Goal: Information Seeking & Learning: Learn about a topic

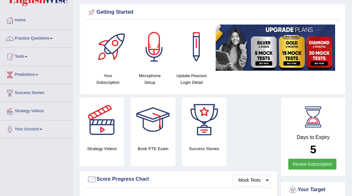
scroll to position [21, 0]
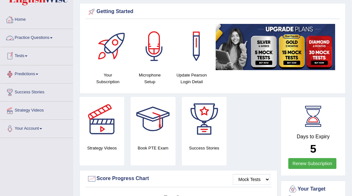
click at [53, 38] on span at bounding box center [51, 37] width 3 height 1
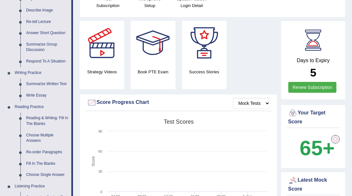
scroll to position [102, 0]
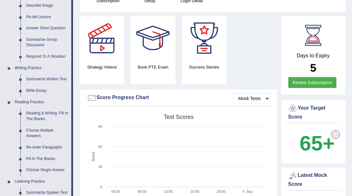
click at [35, 55] on link "Respond To A Situation" at bounding box center [47, 56] width 48 height 11
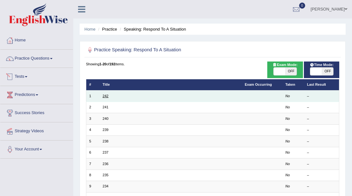
click at [108, 94] on link "242" at bounding box center [106, 96] width 6 height 4
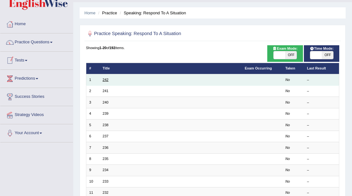
scroll to position [16, 0]
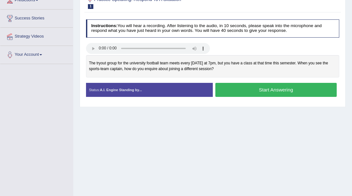
click at [240, 90] on button "Start Answering" at bounding box center [275, 90] width 121 height 14
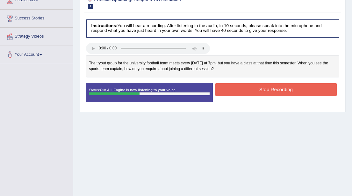
click at [240, 90] on button "Stop Recording" at bounding box center [275, 89] width 121 height 12
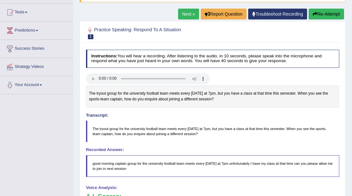
scroll to position [58, 0]
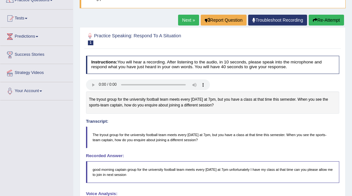
click at [319, 20] on button "Re-Attempt" at bounding box center [325, 20] width 35 height 11
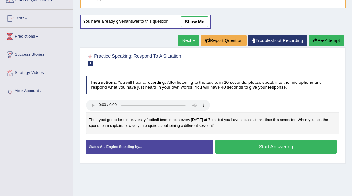
click at [259, 147] on button "Start Answering" at bounding box center [275, 146] width 121 height 14
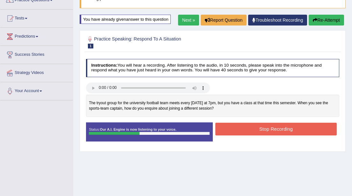
click at [272, 131] on button "Stop Recording" at bounding box center [275, 129] width 121 height 12
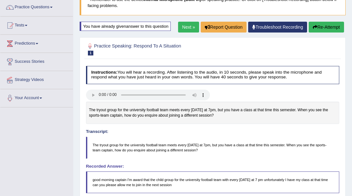
scroll to position [45, 0]
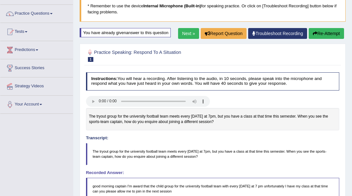
click at [185, 33] on link "Next »" at bounding box center [188, 33] width 21 height 11
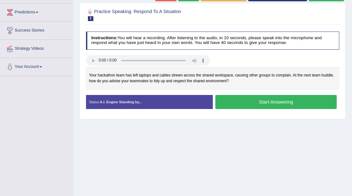
scroll to position [83, 0]
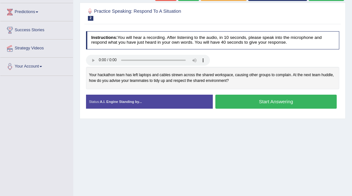
click at [251, 99] on button "Start Answering" at bounding box center [275, 102] width 121 height 14
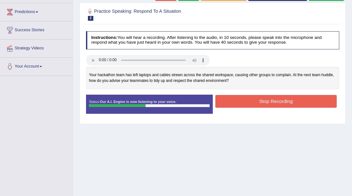
click at [251, 99] on button "Stop Recording" at bounding box center [275, 101] width 121 height 12
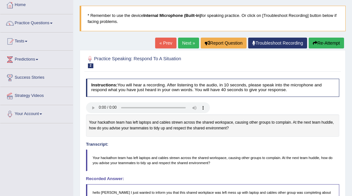
scroll to position [34, 0]
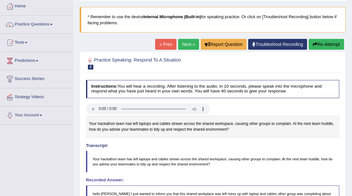
click at [320, 45] on button "Re-Attempt" at bounding box center [325, 44] width 35 height 11
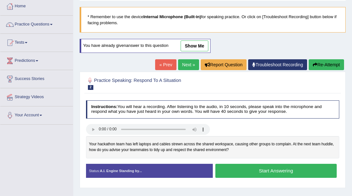
click at [265, 170] on button "Start Answering" at bounding box center [275, 171] width 121 height 14
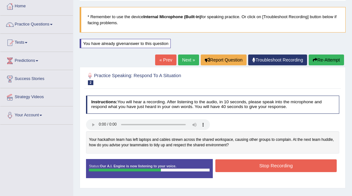
click at [265, 167] on button "Stop Recording" at bounding box center [275, 165] width 121 height 12
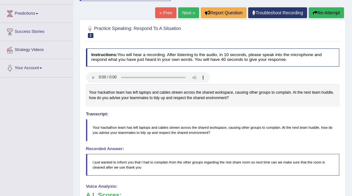
scroll to position [81, 0]
click at [88, 92] on div "Your hackathon team has left laptops and cables strewn across the shared worksp…" at bounding box center [212, 95] width 253 height 22
drag, startPoint x: 89, startPoint y: 92, endPoint x: 100, endPoint y: 94, distance: 10.9
click at [100, 94] on div "Your hackathon team has left laptops and cables strewn across the shared worksp…" at bounding box center [212, 95] width 253 height 22
click at [321, 12] on button "Re-Attempt" at bounding box center [325, 13] width 35 height 11
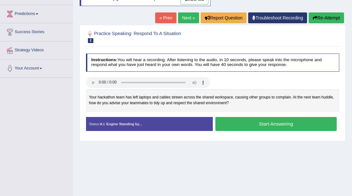
click at [238, 126] on button "Start Answering" at bounding box center [275, 124] width 121 height 14
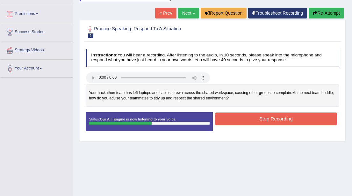
click at [258, 119] on button "Stop Recording" at bounding box center [275, 118] width 121 height 12
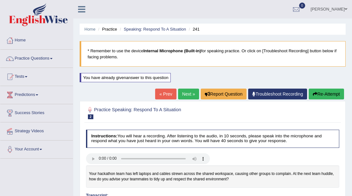
click at [323, 94] on button "Re-Attempt" at bounding box center [325, 93] width 35 height 11
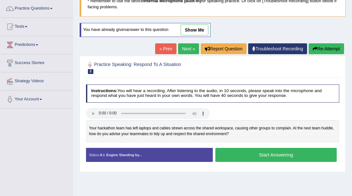
scroll to position [57, 0]
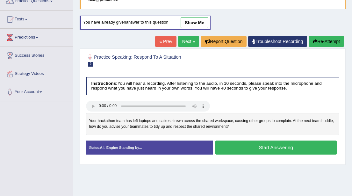
click at [284, 149] on button "Start Answering" at bounding box center [275, 147] width 121 height 14
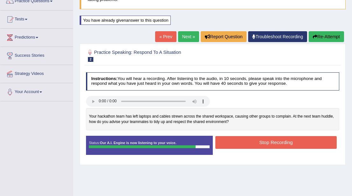
click at [276, 144] on button "Stop Recording" at bounding box center [275, 142] width 121 height 12
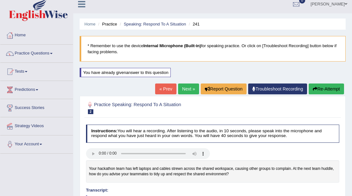
scroll to position [8, 0]
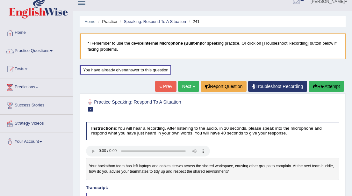
click at [316, 88] on button "Re-Attempt" at bounding box center [325, 86] width 35 height 11
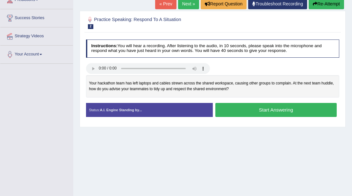
scroll to position [97, 0]
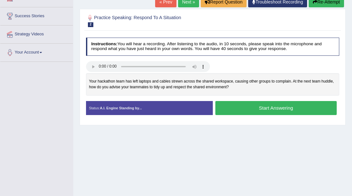
click at [234, 109] on button "Start Answering" at bounding box center [275, 108] width 121 height 14
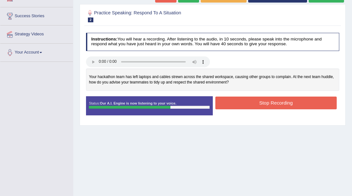
click at [264, 102] on button "Stop Recording" at bounding box center [275, 102] width 121 height 12
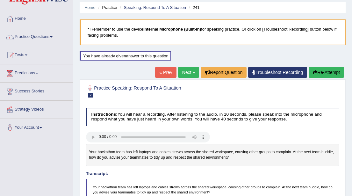
scroll to position [20, 0]
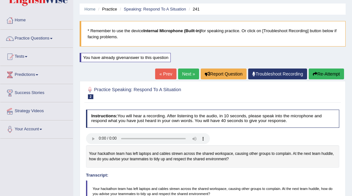
click at [182, 77] on link "Next »" at bounding box center [188, 73] width 21 height 11
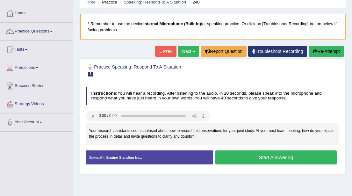
scroll to position [30, 0]
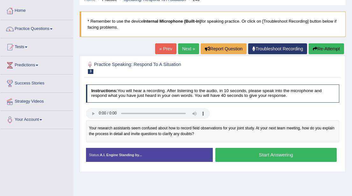
click at [264, 155] on button "Start Answering" at bounding box center [275, 155] width 121 height 14
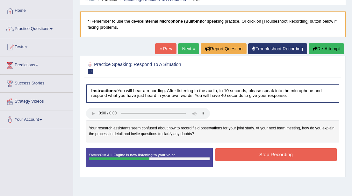
click at [264, 155] on button "Stop Recording" at bounding box center [275, 154] width 121 height 12
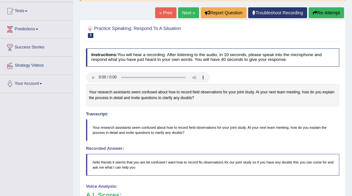
scroll to position [64, 0]
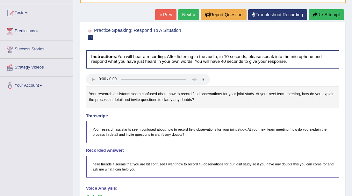
click at [318, 15] on button "Re-Attempt" at bounding box center [325, 14] width 35 height 11
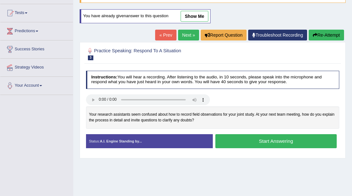
scroll to position [64, 0]
click at [260, 142] on button "Start Answering" at bounding box center [275, 141] width 121 height 14
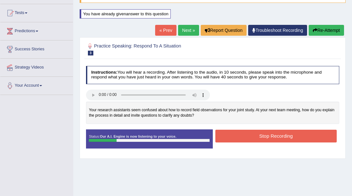
click at [258, 134] on button "Stop Recording" at bounding box center [275, 136] width 121 height 12
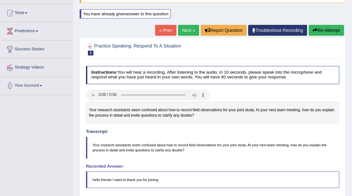
click at [317, 30] on button "Re-Attempt" at bounding box center [325, 30] width 35 height 11
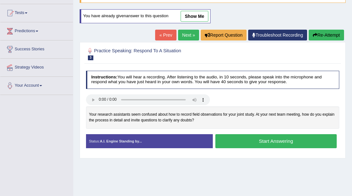
click at [254, 141] on button "Start Answering" at bounding box center [275, 141] width 121 height 14
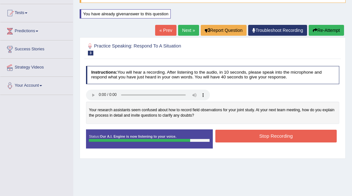
click at [259, 137] on button "Stop Recording" at bounding box center [275, 136] width 121 height 12
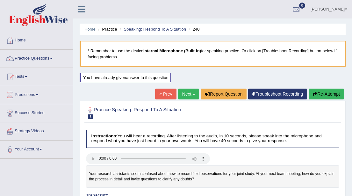
click at [182, 94] on link "Next »" at bounding box center [188, 93] width 21 height 11
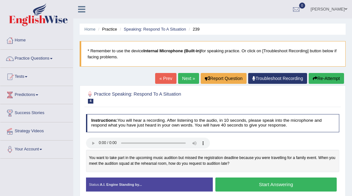
click at [267, 185] on button "Start Answering" at bounding box center [275, 184] width 121 height 14
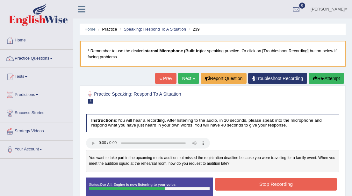
click at [267, 185] on button "Stop Recording" at bounding box center [275, 184] width 121 height 12
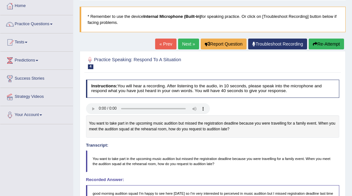
scroll to position [33, 0]
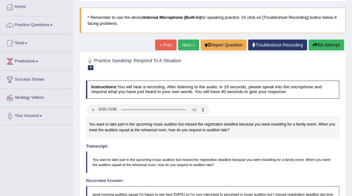
click at [321, 48] on button "Re-Attempt" at bounding box center [325, 44] width 35 height 11
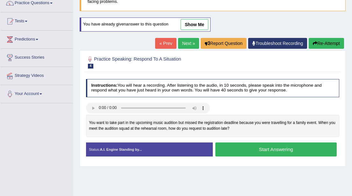
scroll to position [55, 0]
click at [256, 152] on button "Start Answering" at bounding box center [275, 149] width 121 height 14
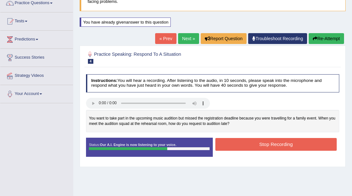
click at [255, 145] on button "Stop Recording" at bounding box center [275, 144] width 121 height 12
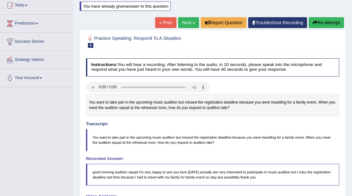
scroll to position [67, 0]
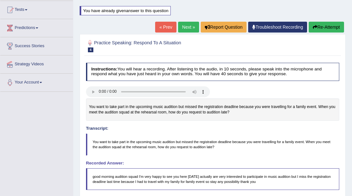
click at [322, 28] on button "Re-Attempt" at bounding box center [325, 27] width 35 height 11
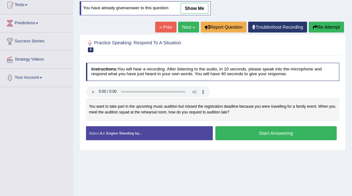
click at [253, 131] on button "Start Answering" at bounding box center [275, 133] width 121 height 14
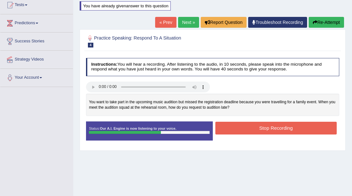
click at [265, 128] on button "Stop Recording" at bounding box center [275, 128] width 121 height 12
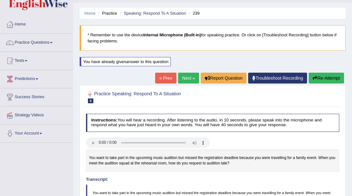
scroll to position [9, 0]
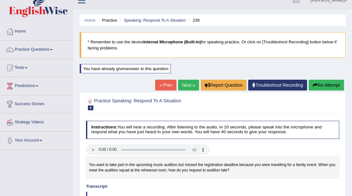
click at [186, 84] on link "Next »" at bounding box center [188, 85] width 21 height 11
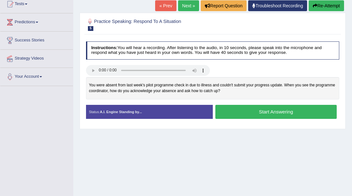
scroll to position [73, 0]
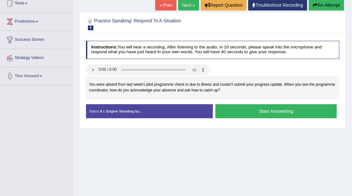
click at [265, 111] on button "Start Answering" at bounding box center [275, 111] width 121 height 14
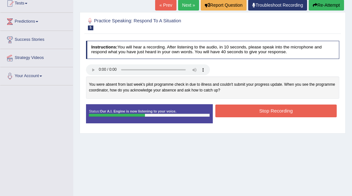
click at [265, 111] on button "Stop Recording" at bounding box center [275, 110] width 121 height 12
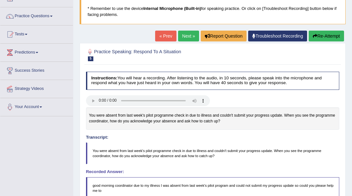
scroll to position [38, 0]
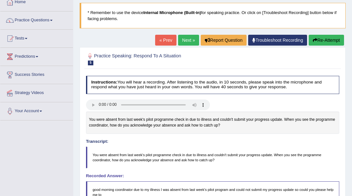
click at [321, 41] on button "Re-Attempt" at bounding box center [325, 40] width 35 height 11
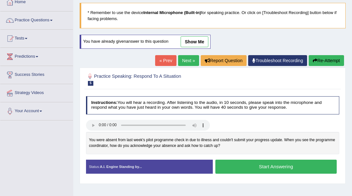
click at [267, 166] on button "Start Answering" at bounding box center [275, 166] width 121 height 14
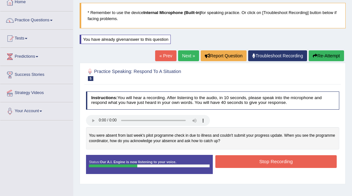
click at [268, 162] on button "Stop Recording" at bounding box center [275, 161] width 121 height 12
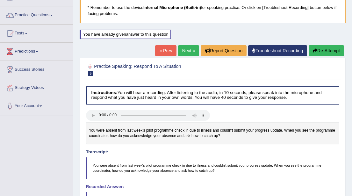
scroll to position [42, 0]
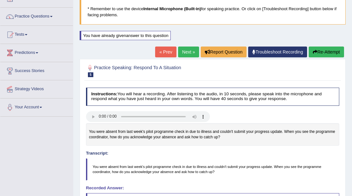
click at [329, 52] on button "Re-Attempt" at bounding box center [325, 51] width 35 height 11
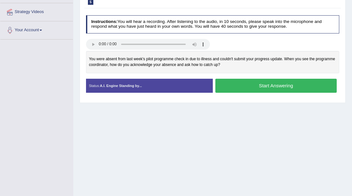
scroll to position [117, 0]
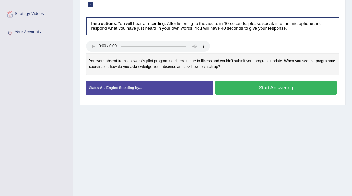
click at [270, 91] on button "Start Answering" at bounding box center [275, 88] width 121 height 14
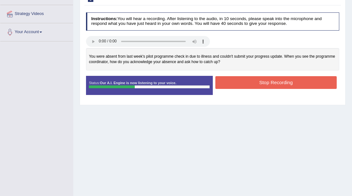
click at [271, 83] on button "Stop Recording" at bounding box center [275, 82] width 121 height 12
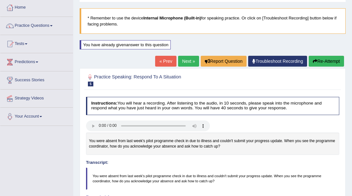
scroll to position [0, 0]
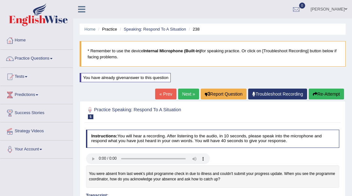
click at [183, 95] on link "Next »" at bounding box center [188, 93] width 21 height 11
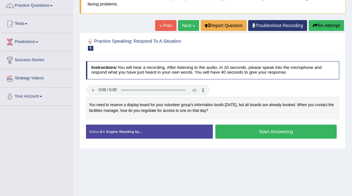
scroll to position [55, 0]
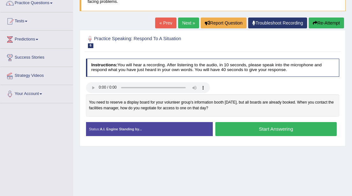
click at [273, 131] on button "Start Answering" at bounding box center [275, 129] width 121 height 14
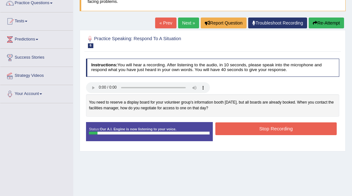
click at [275, 126] on button "Stop Recording" at bounding box center [275, 128] width 121 height 12
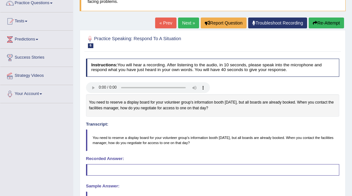
click at [323, 23] on button "Re-Attempt" at bounding box center [325, 23] width 35 height 11
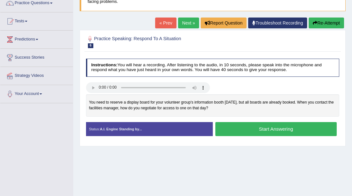
click at [257, 129] on button "Start Answering" at bounding box center [275, 129] width 121 height 14
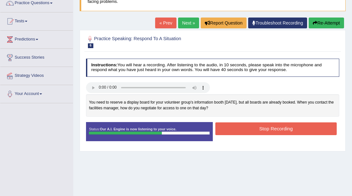
click at [257, 129] on button "Stop Recording" at bounding box center [275, 128] width 121 height 12
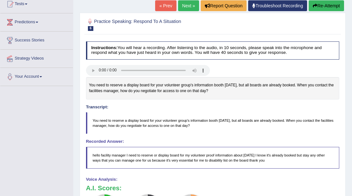
scroll to position [72, 0]
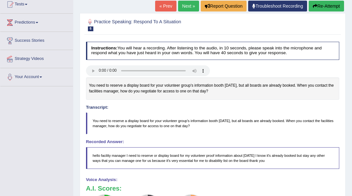
click at [321, 7] on button "Re-Attempt" at bounding box center [325, 6] width 35 height 11
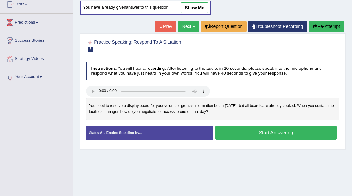
click at [260, 133] on button "Start Answering" at bounding box center [275, 132] width 121 height 14
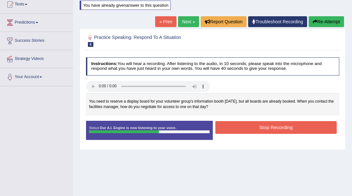
click at [264, 128] on button "Stop Recording" at bounding box center [275, 127] width 121 height 12
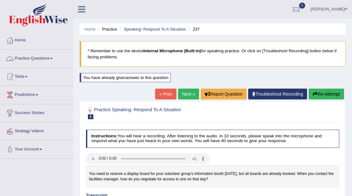
click at [53, 59] on span at bounding box center [51, 58] width 3 height 1
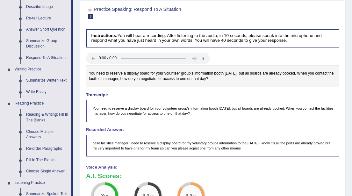
scroll to position [101, 0]
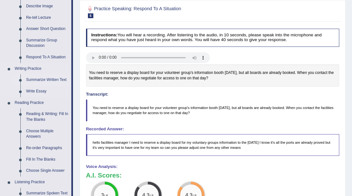
click at [48, 81] on link "Summarize Written Text" at bounding box center [47, 79] width 48 height 11
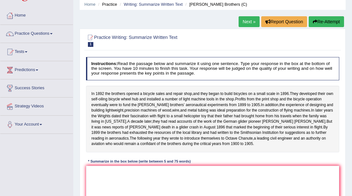
scroll to position [23, 0]
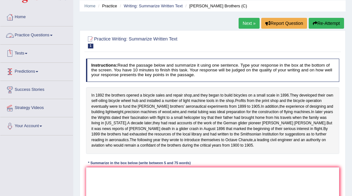
click at [53, 35] on span at bounding box center [51, 35] width 3 height 1
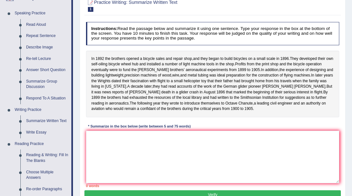
scroll to position [57, 0]
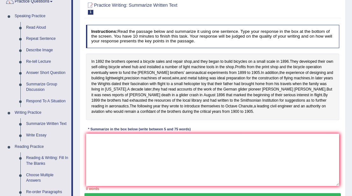
click at [207, 84] on div "In 1892 the brothers opened a bicycle sales and repair shop , and they began to…" at bounding box center [212, 86] width 253 height 67
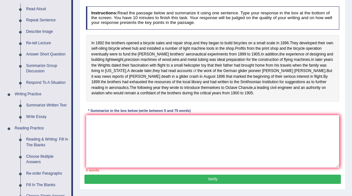
scroll to position [75, 0]
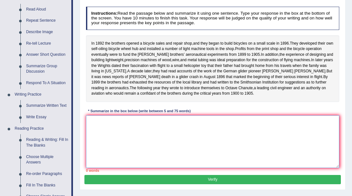
click at [98, 131] on textarea at bounding box center [212, 141] width 253 height 53
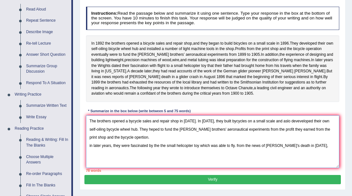
click at [246, 151] on textarea "The brothers opened a bycycle sales and repair shop in 1892. In 1896, they buil…" at bounding box center [212, 141] width 253 height 53
click at [316, 151] on textarea "The brothers opened a bycycle sales and repair shop in 1892. In 1896, they buil…" at bounding box center [212, 141] width 253 height 53
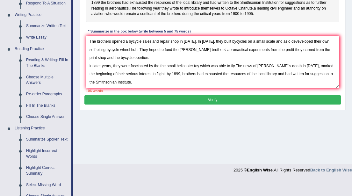
scroll to position [157, 0]
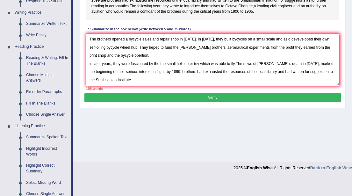
type textarea "The brothers opened a bycycle sales and repair shop in 1892. In 1896, they buil…"
click at [211, 102] on button "Verify" at bounding box center [212, 97] width 256 height 9
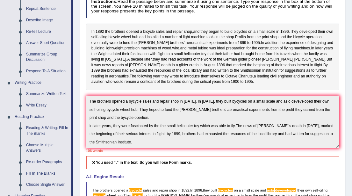
scroll to position [86, 0]
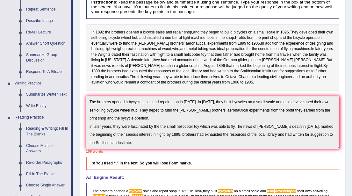
click at [280, 88] on div "In 1892 the brothers opened a bicycle sales and repair shop , and they began to…" at bounding box center [212, 57] width 253 height 67
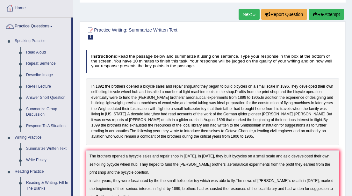
scroll to position [29, 0]
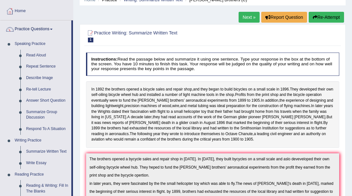
click at [323, 16] on button "Re-Attempt" at bounding box center [325, 17] width 35 height 11
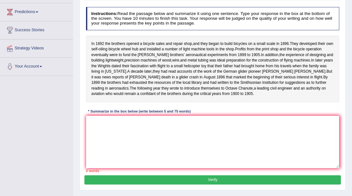
scroll to position [91, 0]
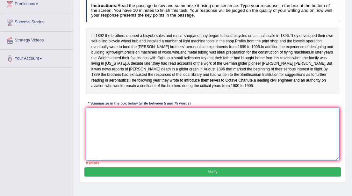
click at [103, 133] on textarea at bounding box center [212, 134] width 253 height 53
paste textarea "The Wright brothers began with a bicycle shop in the 1890s, where their mechani…"
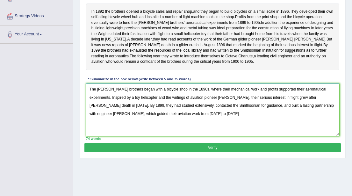
scroll to position [115, 0]
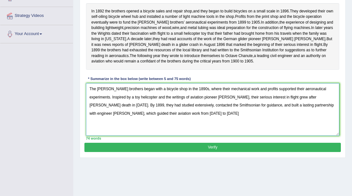
type textarea "The Wright brothers began with a bicycle shop in the 1890s, where their mechani…"
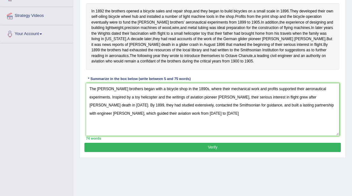
click at [212, 152] on button "Verify" at bounding box center [212, 147] width 256 height 9
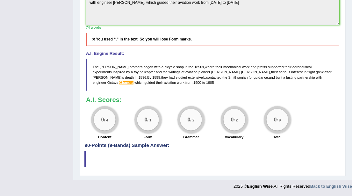
scroll to position [217, 0]
click at [122, 145] on h4 "90-Points (9-Bands) Sample Answer:" at bounding box center [212, 8] width 256 height 280
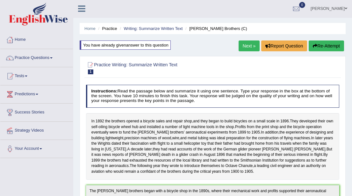
scroll to position [0, 0]
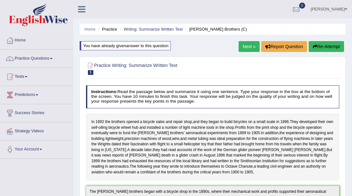
click at [134, 46] on div "You have already given answer to this question" at bounding box center [125, 45] width 91 height 9
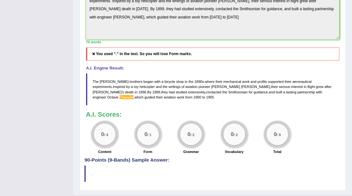
scroll to position [199, 0]
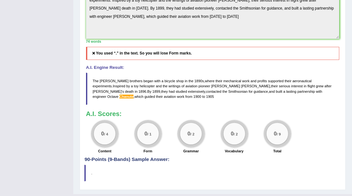
click at [139, 88] on span "helicopter" at bounding box center [146, 86] width 15 height 4
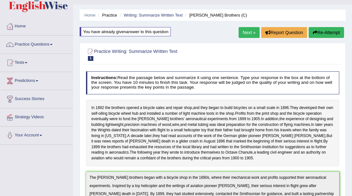
scroll to position [13, 0]
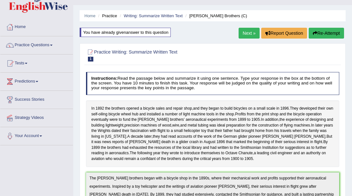
click at [244, 33] on link "Next »" at bounding box center [248, 33] width 21 height 11
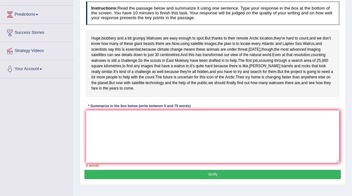
scroll to position [81, 0]
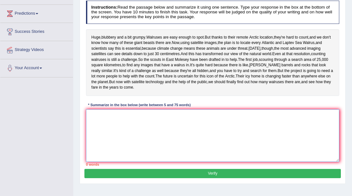
click at [114, 147] on textarea at bounding box center [212, 135] width 253 height 53
type textarea "i"
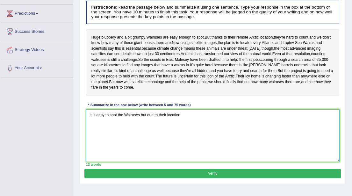
click at [168, 138] on textarea "It is easy to spot the Walruses but due to their location" at bounding box center [212, 135] width 253 height 53
click at [200, 139] on textarea "It is easy to spot the Walruses but due to their lisolated ocation" at bounding box center [212, 135] width 253 height 53
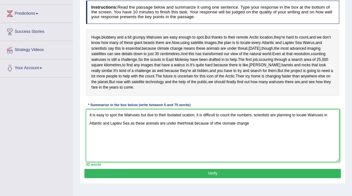
click at [216, 146] on textarea "It is easy to spot the Walruses but due to their lisolated ocation, it is diffi…" at bounding box center [212, 135] width 253 height 53
click at [225, 145] on textarea "It is easy to spot the Walruses but due to their lisolated ocation, it is diffi…" at bounding box center [212, 135] width 253 height 53
click at [248, 146] on textarea "It is easy to spot the Walruses but due to their lisolated ocation, it is diffi…" at bounding box center [212, 135] width 253 height 53
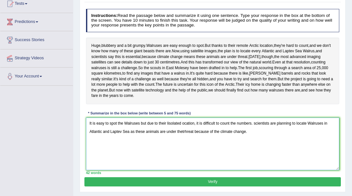
scroll to position [138, 0]
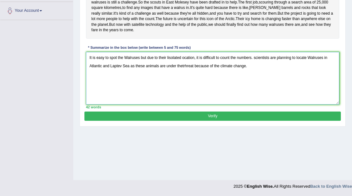
type textarea "It is easy to spot the Walruses but due to their lisolated ocation, it is diffi…"
click at [214, 121] on button "Verify" at bounding box center [212, 115] width 256 height 9
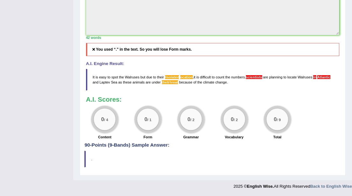
scroll to position [220, 0]
click at [180, 79] on span "ocation" at bounding box center [186, 77] width 12 height 4
click at [93, 51] on icon at bounding box center [93, 49] width 5 height 4
click at [306, 78] on span "Walruses" at bounding box center [305, 77] width 15 height 4
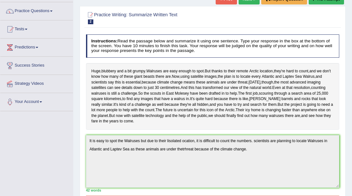
scroll to position [48, 0]
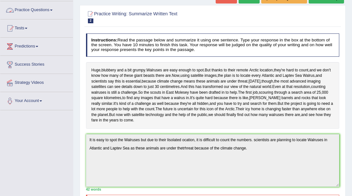
click at [56, 9] on link "Practice Questions" at bounding box center [36, 9] width 73 height 16
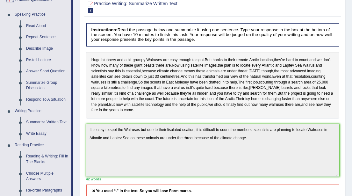
scroll to position [61, 0]
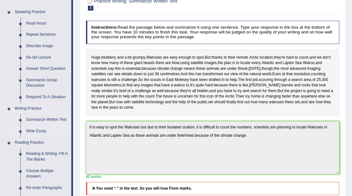
click at [46, 131] on link "Write Essay" at bounding box center [47, 130] width 48 height 11
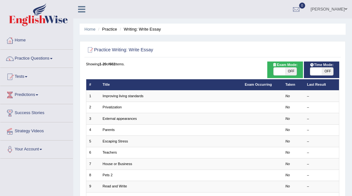
click at [118, 94] on link "Improving living standards" at bounding box center [123, 96] width 41 height 4
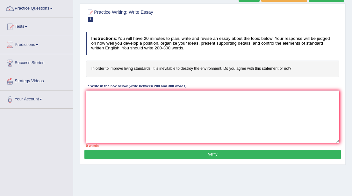
scroll to position [41, 0]
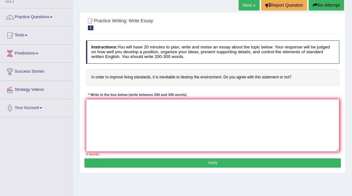
click at [103, 113] on textarea at bounding box center [212, 125] width 253 height 53
paste textarea "The relationship between improving living standards and protecting the environm…"
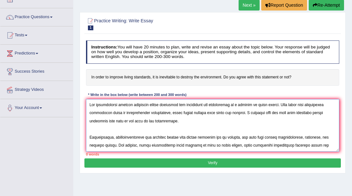
scroll to position [120, 0]
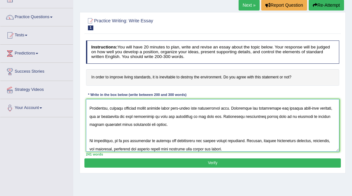
type textarea "The relationship between improving living standards and protecting the environm…"
click at [208, 162] on button "Verify" at bounding box center [212, 162] width 256 height 9
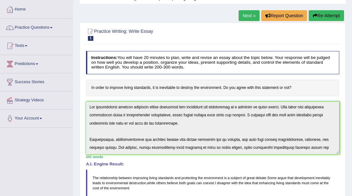
scroll to position [0, 0]
click at [53, 28] on span at bounding box center [51, 27] width 3 height 1
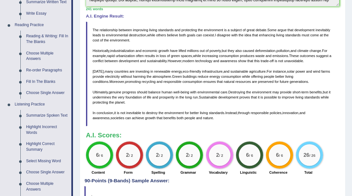
scroll to position [179, 0]
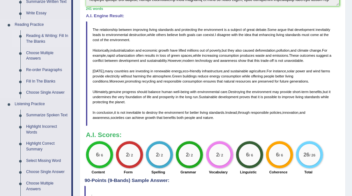
click at [45, 39] on link "Reading & Writing: Fill In The Blanks" at bounding box center [47, 38] width 48 height 17
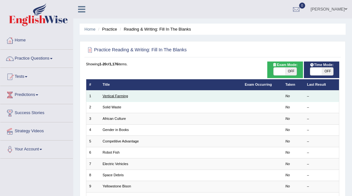
click at [117, 96] on link "Vertical Farming" at bounding box center [115, 96] width 25 height 4
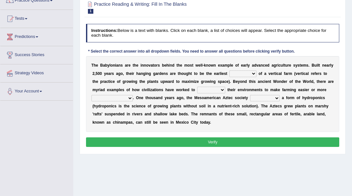
scroll to position [60, 0]
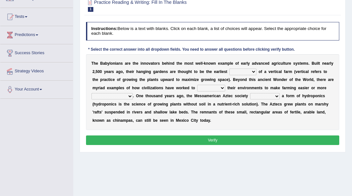
click at [253, 72] on select "prototype failure discredit protocol" at bounding box center [242, 71] width 27 height 6
select select "prototype"
click at [229, 68] on select "prototype failure discredit protocol" at bounding box center [242, 71] width 27 height 6
click at [223, 88] on select "manipulate escape respect disarrange" at bounding box center [211, 88] width 28 height 6
select select "respect"
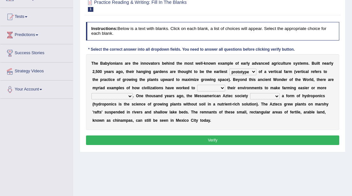
click at [197, 85] on select "manipulate escape respect disarrange" at bounding box center [211, 88] width 28 height 6
click at [221, 88] on select "manipulate escape respect disarrange" at bounding box center [211, 88] width 28 height 6
click at [197, 85] on select "manipulate escape respect disarrange" at bounding box center [211, 88] width 28 height 6
click at [130, 96] on select "productive constructive connective counterproductive" at bounding box center [111, 96] width 41 height 6
select select "productive"
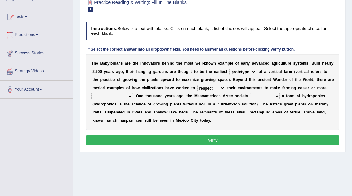
click at [91, 93] on select "productive constructive connective counterproductive" at bounding box center [111, 96] width 41 height 6
click at [277, 96] on select "domineered volunteered pioneered engineered" at bounding box center [265, 96] width 30 height 6
select select "engineered"
click at [250, 93] on select "domineered volunteered pioneered engineered" at bounding box center [265, 96] width 30 height 6
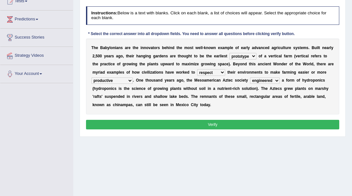
scroll to position [76, 0]
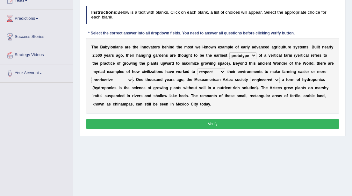
click at [219, 124] on button "Verify" at bounding box center [212, 123] width 253 height 9
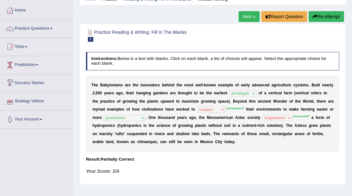
scroll to position [0, 0]
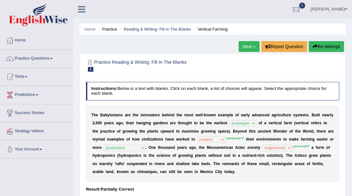
click at [244, 47] on link "Next »" at bounding box center [248, 46] width 21 height 11
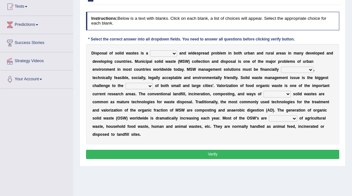
scroll to position [71, 0]
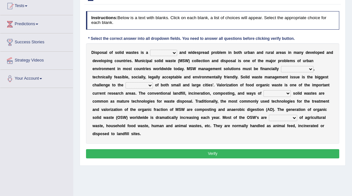
click at [174, 53] on select "slanting stinging stalling shafting" at bounding box center [163, 53] width 27 height 6
click at [150, 50] on select "slanting stinging stalling shafting" at bounding box center [163, 53] width 27 height 6
click at [174, 53] on select "slanting stinging stalling shafting" at bounding box center [163, 53] width 27 height 6
select select "stalling"
click at [150, 50] on select "slanting stinging stalling shafting" at bounding box center [163, 53] width 27 height 6
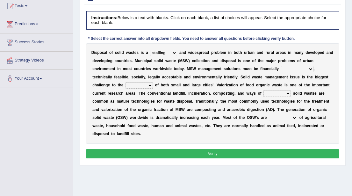
click at [309, 69] on select "unattainable sustainable objectionable treasonable" at bounding box center [297, 69] width 32 height 6
select select "sustainable"
click at [281, 66] on select "unattainable sustainable objectionable treasonable" at bounding box center [297, 69] width 32 height 6
click at [149, 85] on select "plants culture authorities history" at bounding box center [138, 85] width 27 height 6
click at [125, 82] on select "plants culture authorities history" at bounding box center [138, 85] width 27 height 6
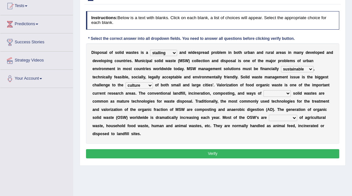
click at [150, 86] on select "plants culture authorities history" at bounding box center [138, 85] width 27 height 6
select select "authorities"
click at [125, 82] on select "plants culture authorities history" at bounding box center [138, 85] width 27 height 6
click at [310, 69] on select "unattainable sustainable objectionable treasonable" at bounding box center [297, 69] width 32 height 6
select select "unattainable"
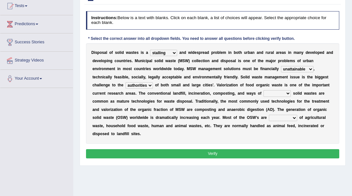
click at [281, 66] on select "unattainable sustainable objectionable treasonable" at bounding box center [297, 69] width 32 height 6
click at [287, 93] on select "reserving preserving deserving handling" at bounding box center [276, 93] width 27 height 6
select select "handling"
click at [263, 90] on select "reserving preserving deserving handling" at bounding box center [276, 93] width 27 height 6
click at [294, 118] on select "composed disposed composing disposing" at bounding box center [283, 118] width 28 height 6
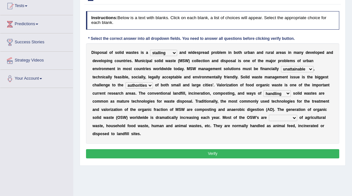
select select "disposing"
click at [269, 115] on select "composed disposed composing disposing" at bounding box center [283, 118] width 28 height 6
click at [231, 152] on button "Verify" at bounding box center [212, 153] width 253 height 9
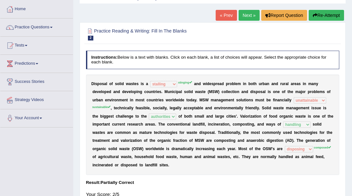
scroll to position [25, 0]
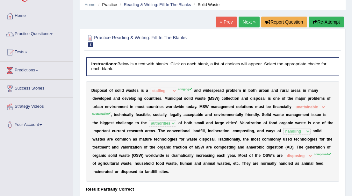
click at [244, 19] on link "Next »" at bounding box center [248, 22] width 21 height 11
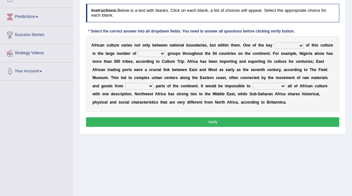
click at [299, 46] on select "conjectures features issues doubts" at bounding box center [288, 45] width 29 height 6
select select "features"
click at [274, 42] on select "conjectures features issues doubts" at bounding box center [288, 45] width 29 height 6
click at [161, 54] on select "ethic ethnic eugenic epic" at bounding box center [151, 53] width 27 height 6
click at [138, 50] on select "ethic ethnic eugenic epic" at bounding box center [151, 53] width 27 height 6
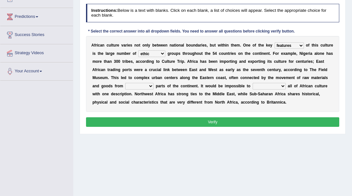
click at [161, 54] on select "ethic ethnic eugenic epic" at bounding box center [151, 53] width 27 height 6
select select "ethnic"
click at [138, 50] on select "ethic ethnic eugenic epic" at bounding box center [151, 53] width 27 height 6
click at [150, 86] on select "forelocked interlocked unlocked landlocked" at bounding box center [139, 86] width 28 height 6
select select "interlocked"
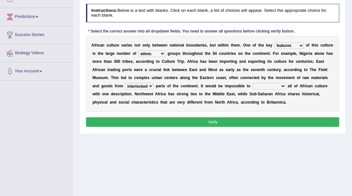
click at [125, 83] on select "forelocked interlocked unlocked landlocked" at bounding box center [139, 86] width 28 height 6
click at [281, 86] on select "characterize conceptualize symbolize synthesize" at bounding box center [268, 86] width 33 height 6
select select "characterize"
click at [252, 83] on select "characterize conceptualize symbolize synthesize" at bounding box center [268, 86] width 33 height 6
click at [210, 122] on button "Verify" at bounding box center [212, 121] width 253 height 9
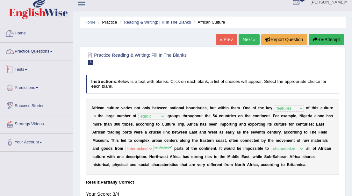
scroll to position [2, 0]
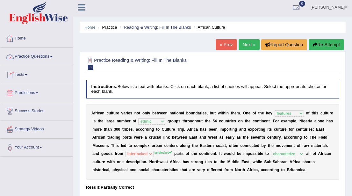
click at [56, 58] on link "Practice Questions" at bounding box center [36, 56] width 73 height 16
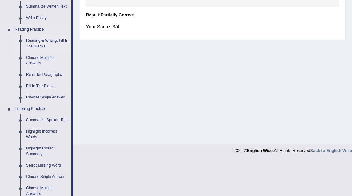
scroll to position [171, 0]
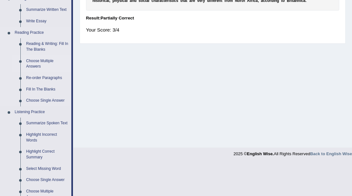
click at [40, 62] on link "Choose Multiple Answers" at bounding box center [47, 63] width 48 height 17
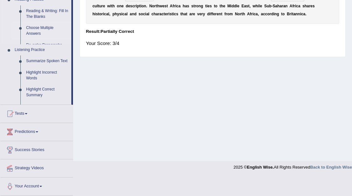
scroll to position [121, 0]
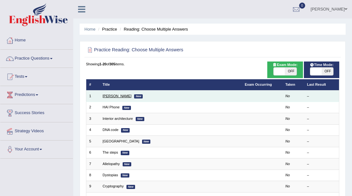
click at [107, 97] on link "[PERSON_NAME]" at bounding box center [117, 96] width 29 height 4
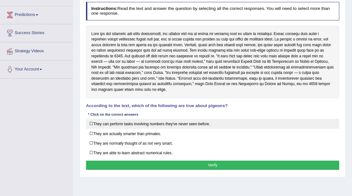
scroll to position [81, 0]
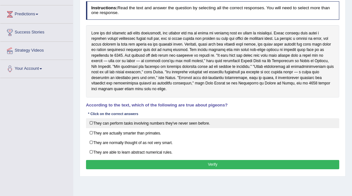
click at [91, 122] on label "They can perform tasks involving numbers they've never seen before." at bounding box center [212, 123] width 253 height 10
checkbox input "true"
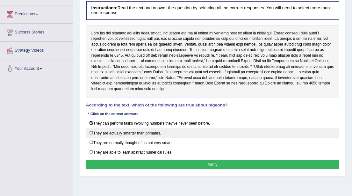
click at [92, 131] on label "They are actually smarter than primates." at bounding box center [212, 133] width 253 height 10
checkbox input "true"
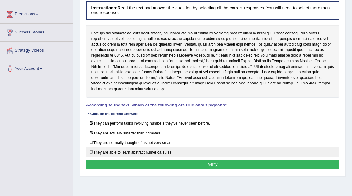
click at [90, 148] on label "They are able to learn abstract numerical rules." at bounding box center [212, 152] width 253 height 10
checkbox input "true"
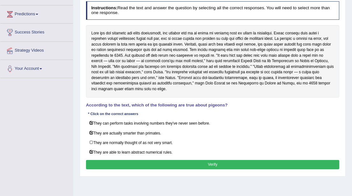
click at [211, 161] on button "Verify" at bounding box center [212, 164] width 253 height 9
